Goal: Check status: Check status

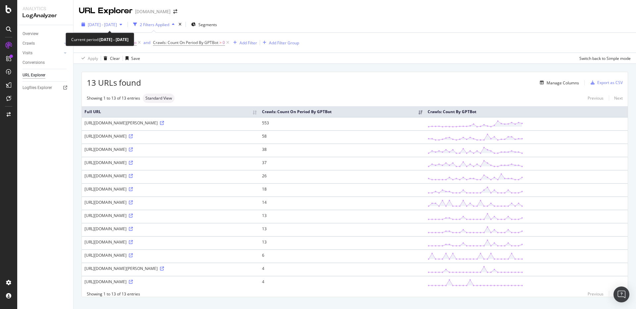
click at [125, 27] on div "[DATE] - [DATE]" at bounding box center [102, 25] width 46 height 10
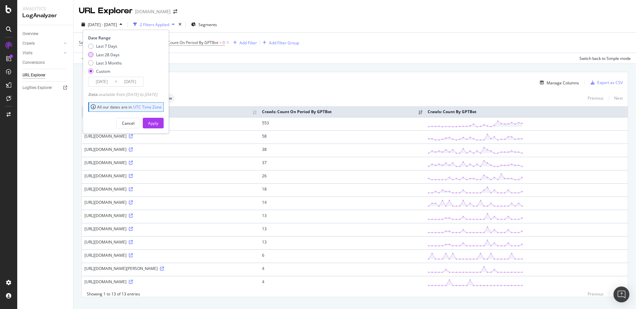
click at [91, 54] on div "Last 28 Days" at bounding box center [90, 54] width 5 height 5
type input "[DATE]"
click at [158, 123] on div "Apply" at bounding box center [153, 124] width 10 height 6
